Goal: Information Seeking & Learning: Learn about a topic

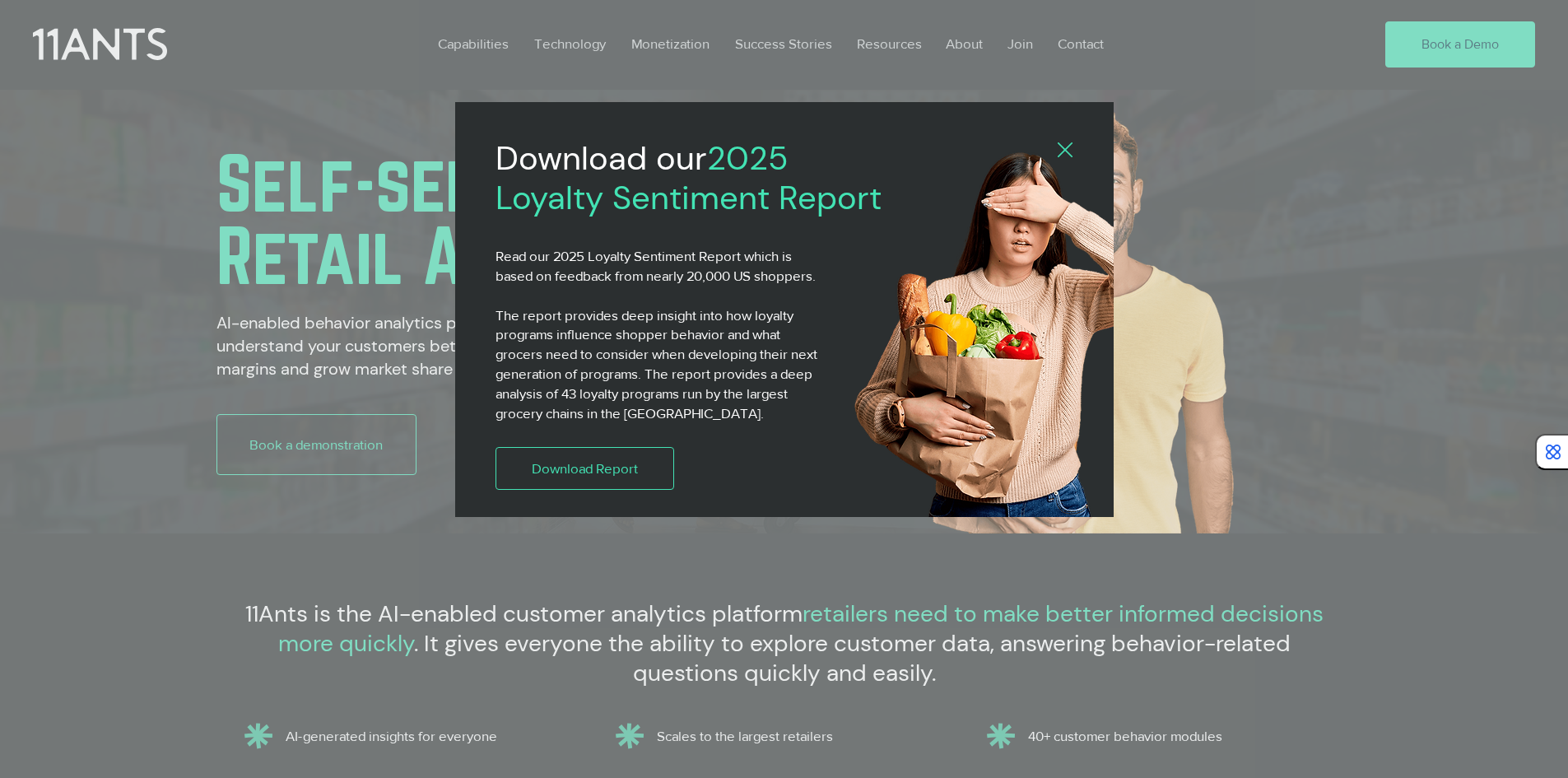
click at [1071, 156] on icon "Back to site" at bounding box center [1065, 149] width 15 height 15
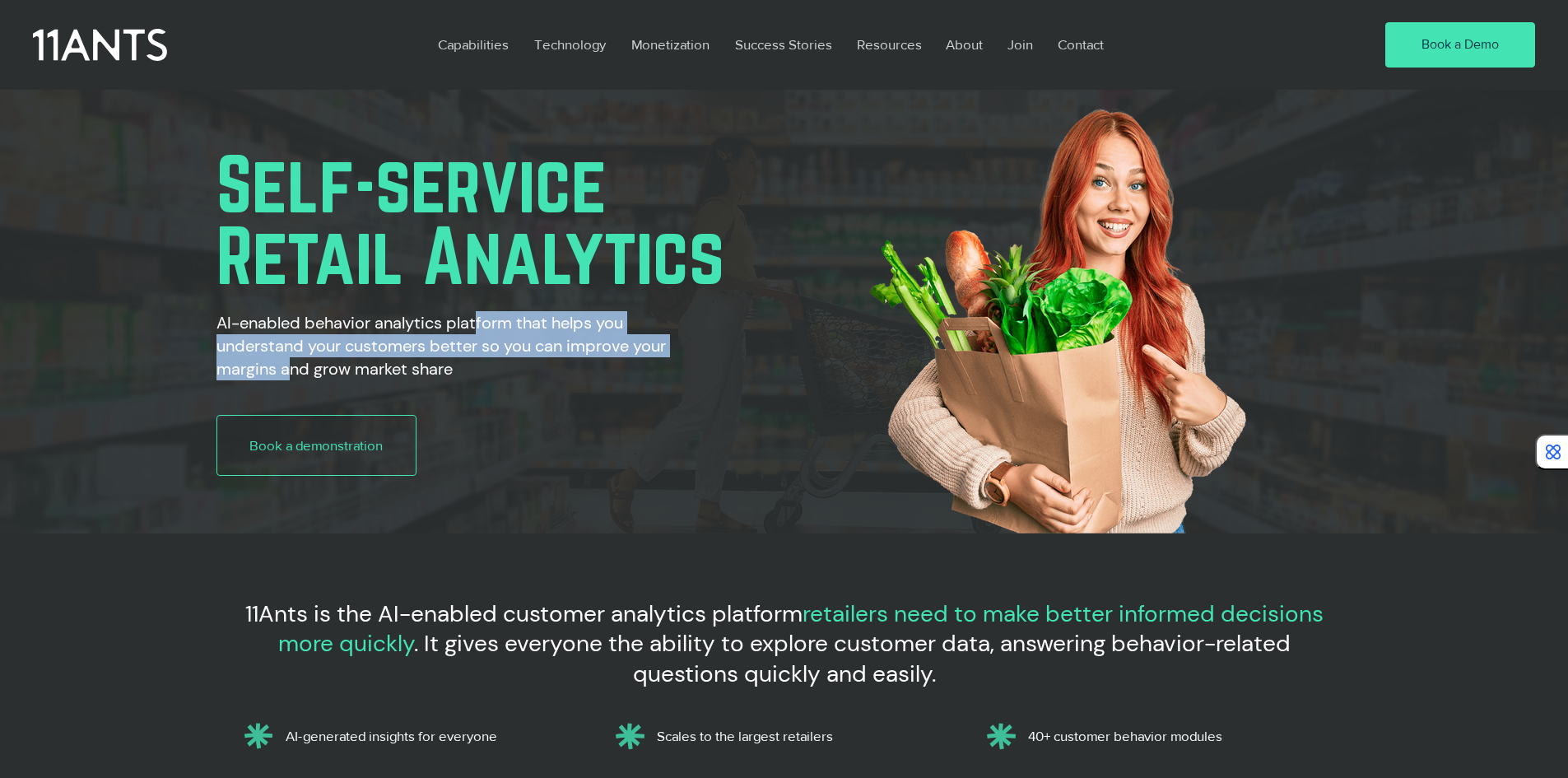
drag, startPoint x: 485, startPoint y: 328, endPoint x: 290, endPoint y: 362, distance: 197.9
click at [290, 362] on h2 "AI-enabled behavior analytics platform that helps you understand your customers…" at bounding box center [464, 346] width 494 height 70
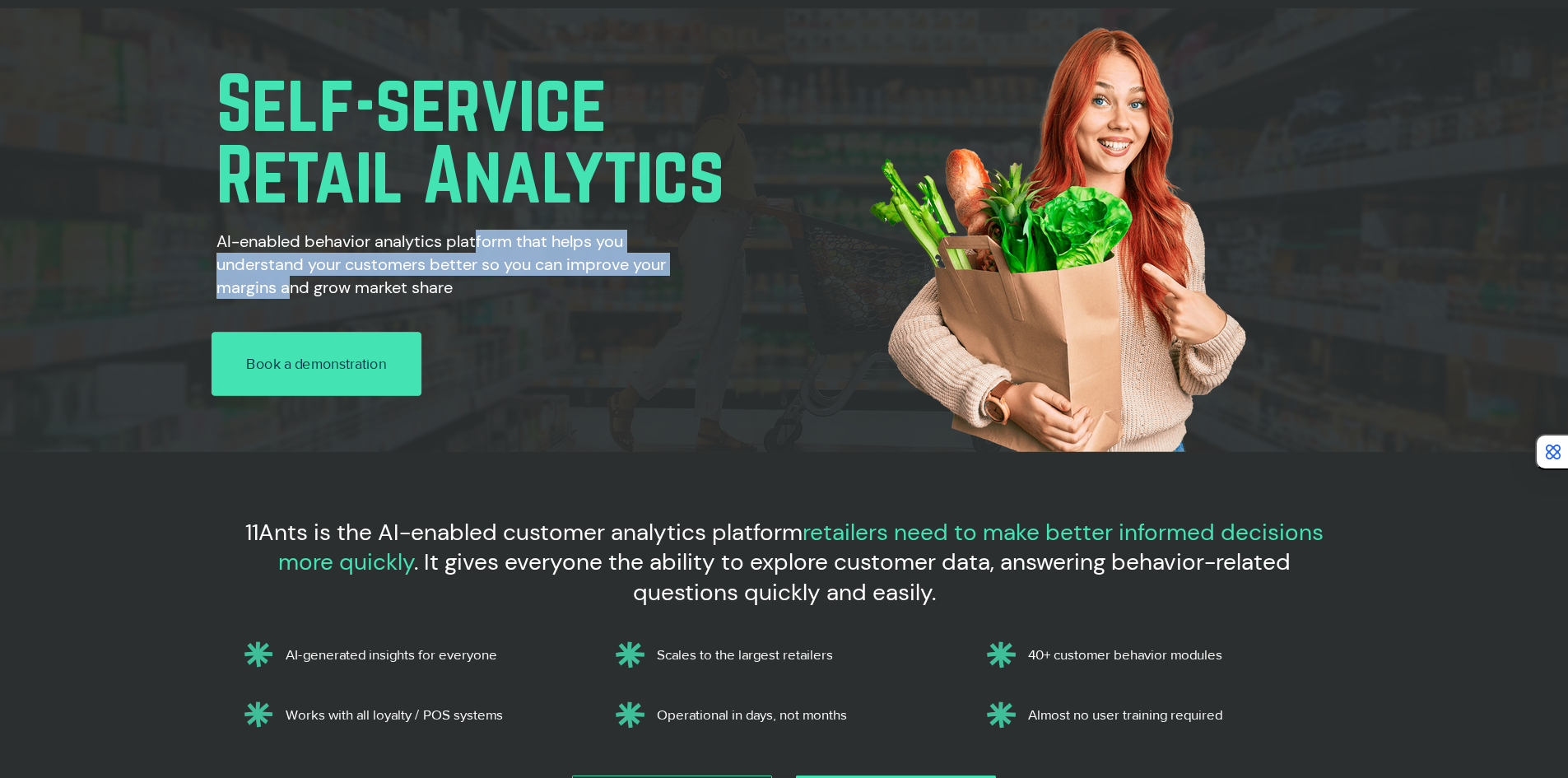
scroll to position [329, 0]
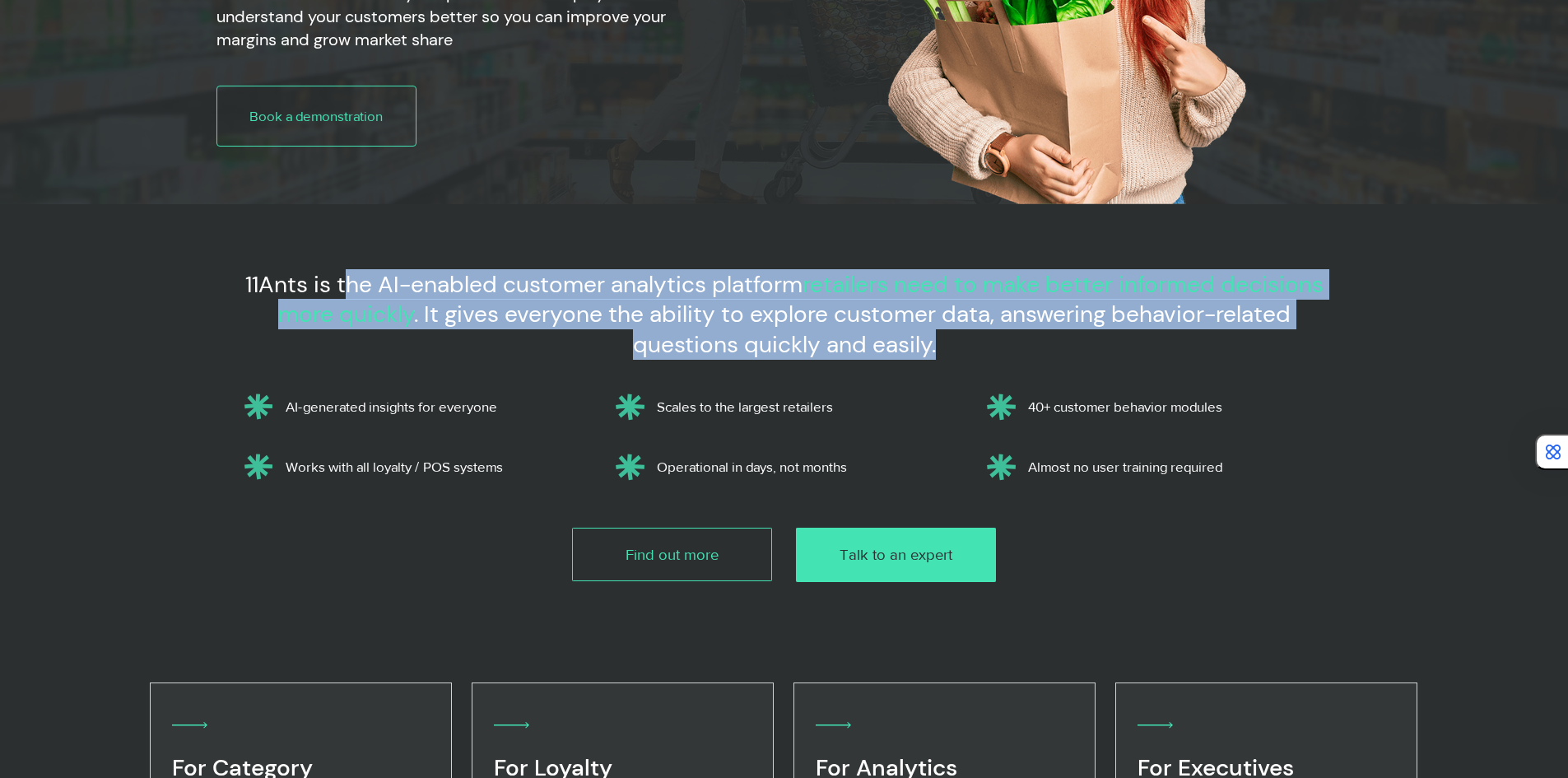
drag, startPoint x: 350, startPoint y: 291, endPoint x: 1118, endPoint y: 332, distance: 769.1
click at [1118, 332] on h3 "11Ants is the AI-enabled customer analytics platform retailers need to make bet…" at bounding box center [785, 314] width 1106 height 90
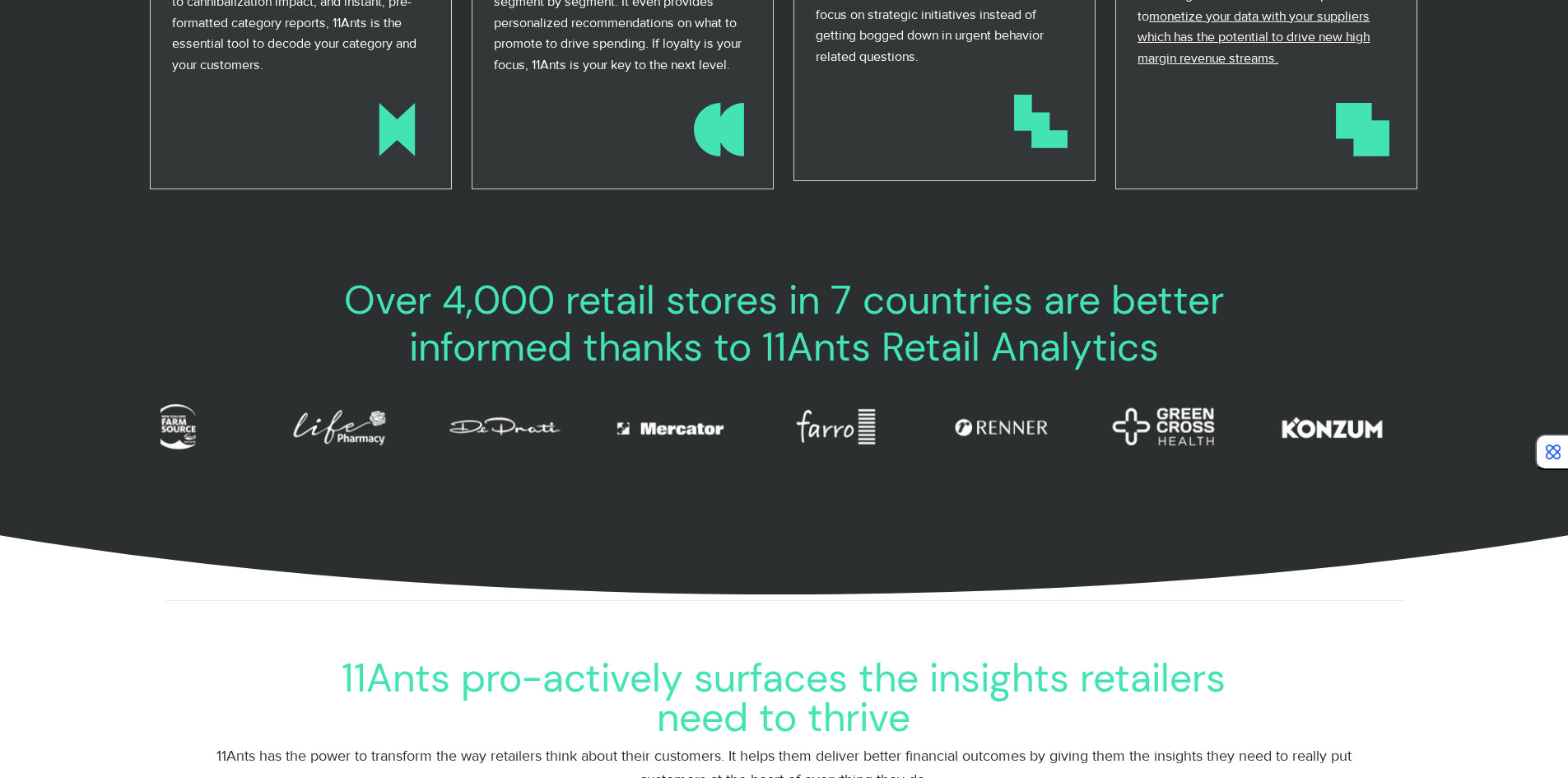
scroll to position [0, 17]
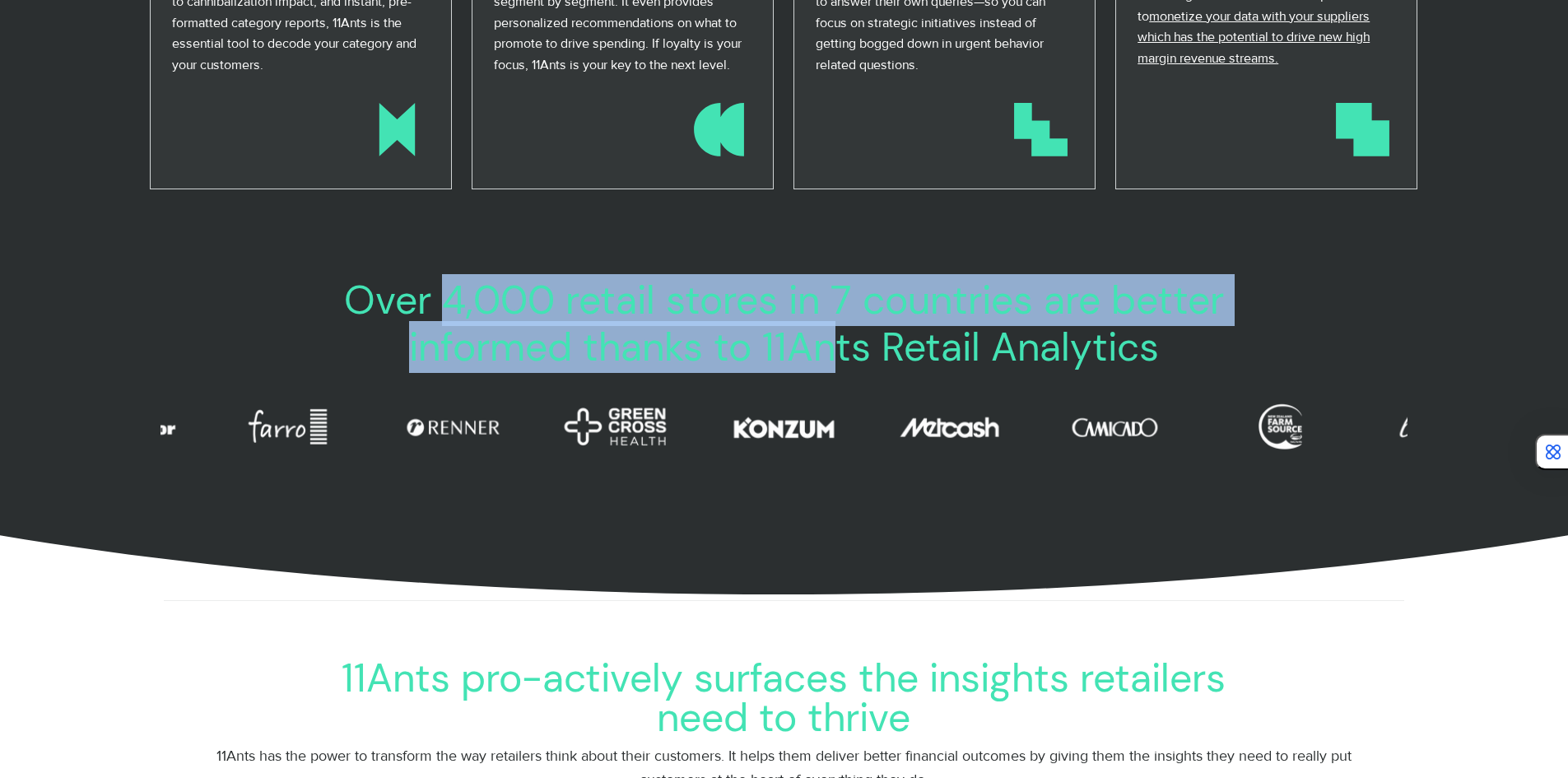
drag, startPoint x: 512, startPoint y: 324, endPoint x: 825, endPoint y: 345, distance: 313.7
click at [825, 345] on span "Over 4,000 retail stores in 7 countries are better informed thanks to 11Ants Re…" at bounding box center [784, 324] width 881 height 99
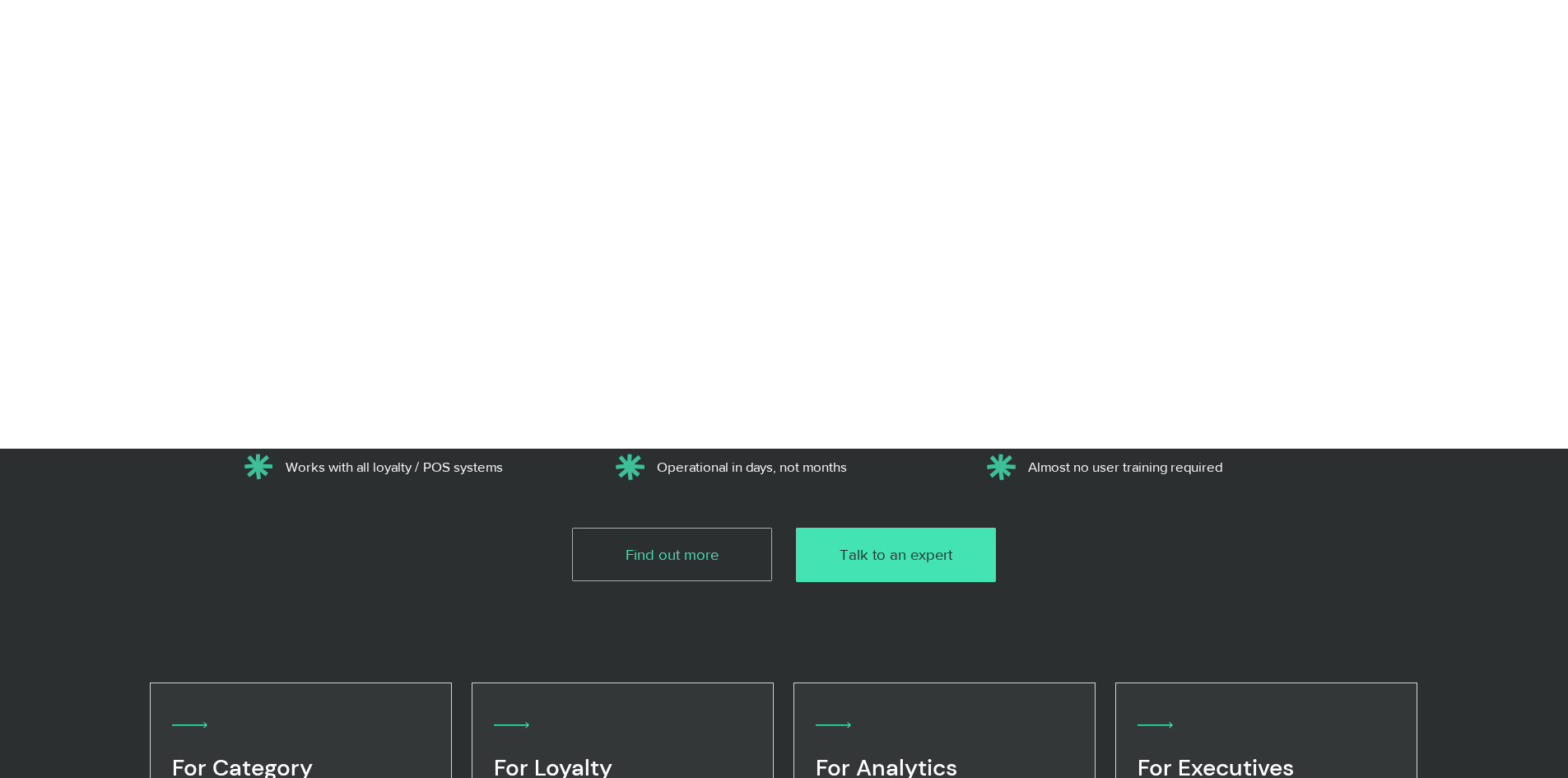
scroll to position [0, 0]
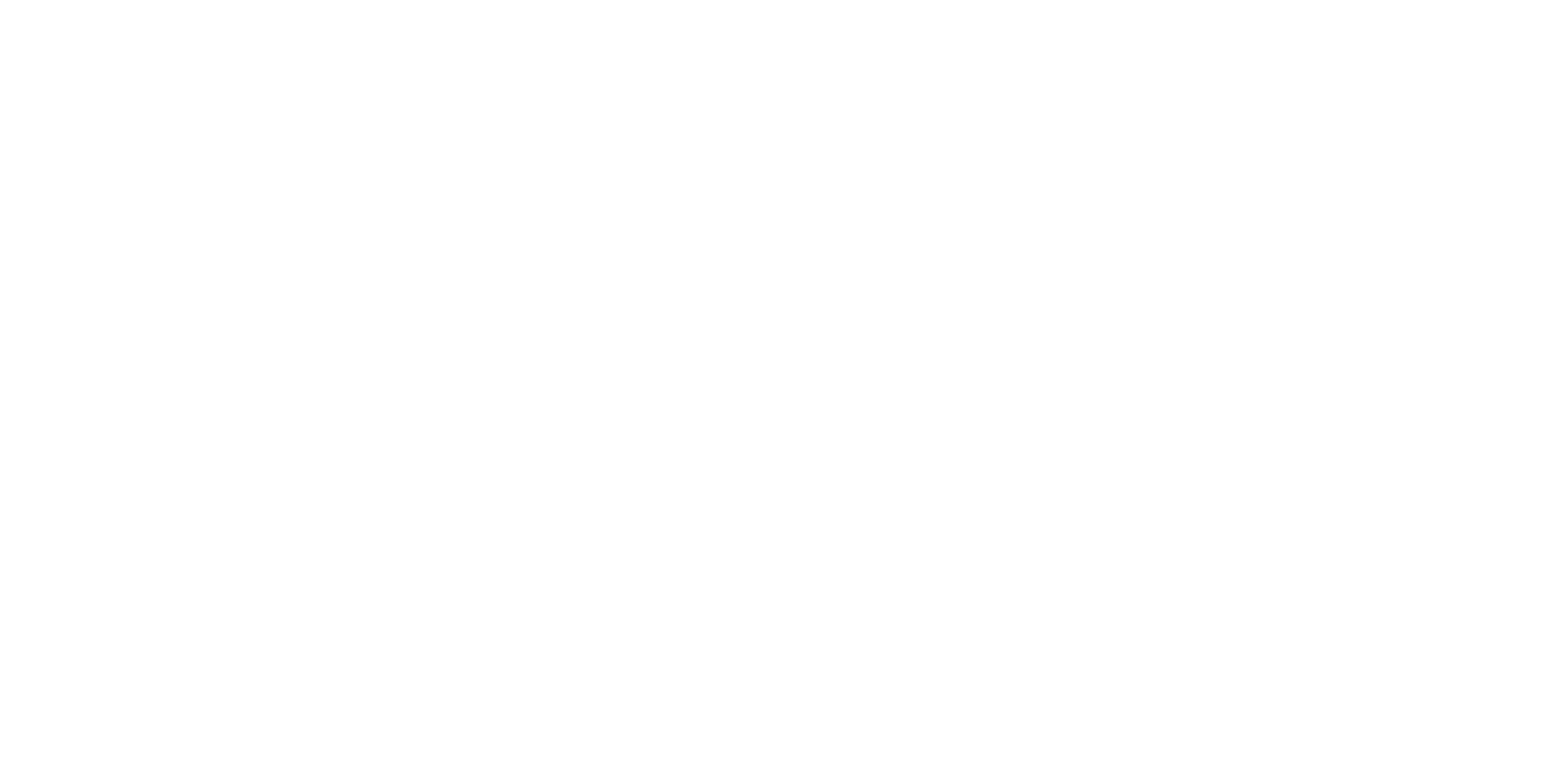
click at [806, 49] on p "Success Stories" at bounding box center [784, 45] width 113 height 38
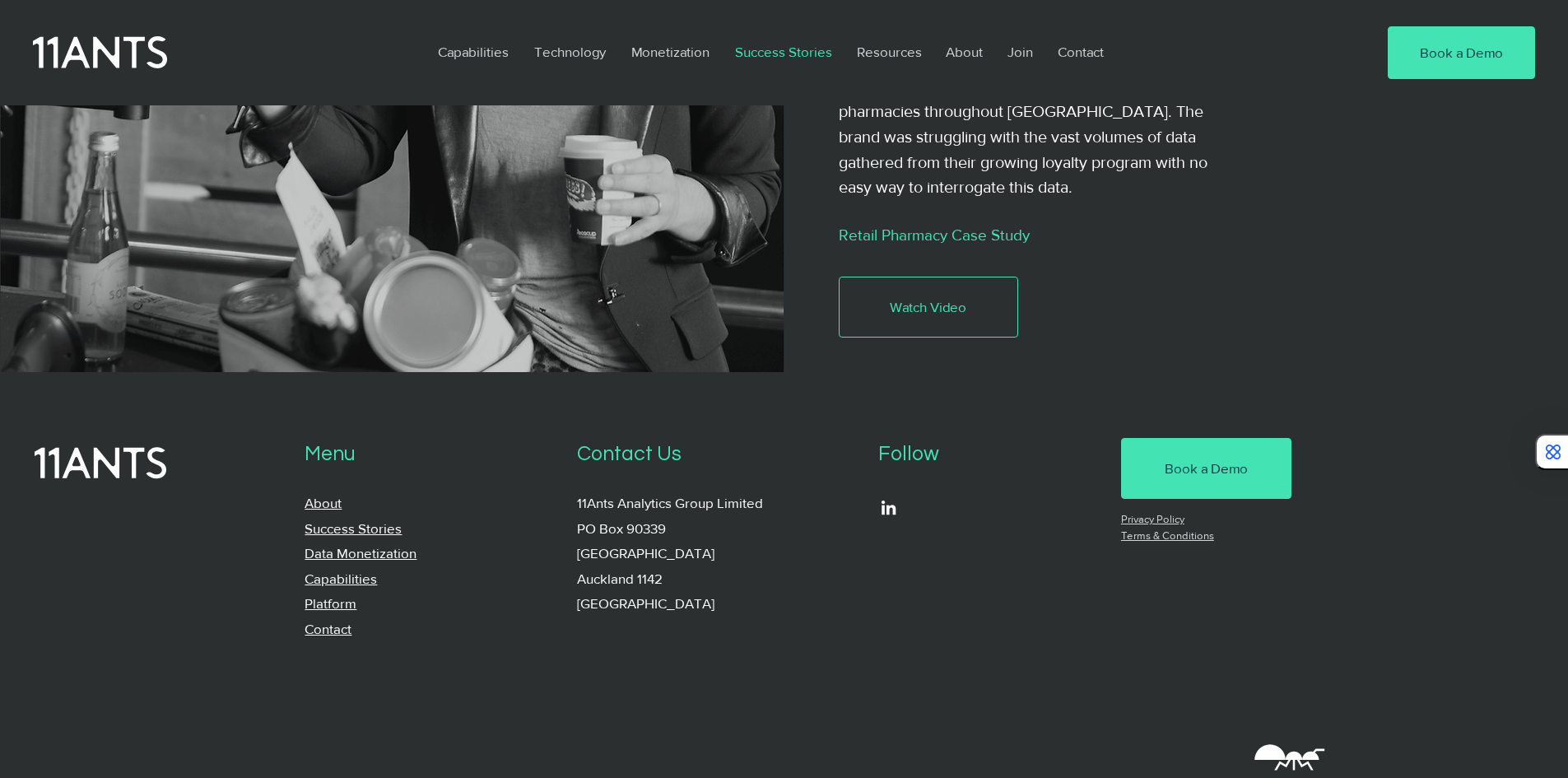
scroll to position [3594, 0]
